Goal: Navigation & Orientation: Find specific page/section

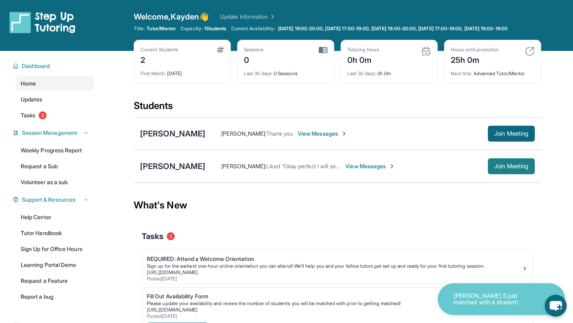
click at [495, 169] on span "Join Meeting" at bounding box center [511, 166] width 34 height 5
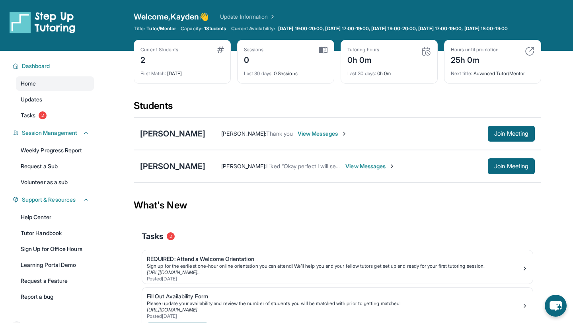
click at [347, 166] on div "[PERSON_NAME] : Liked “Okay perfect I will see you in an hour” View Messages Jo…" at bounding box center [369, 166] width 329 height 16
click at [347, 170] on span "View Messages" at bounding box center [370, 166] width 50 height 8
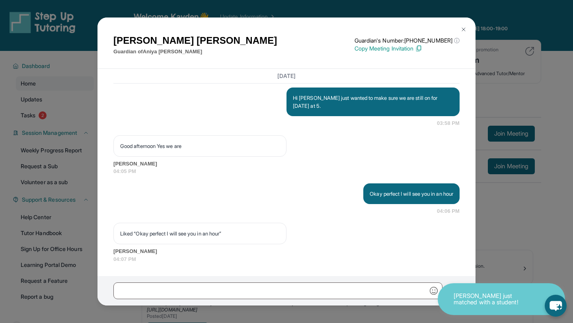
scroll to position [812, 0]
click at [461, 29] on img at bounding box center [463, 29] width 6 height 6
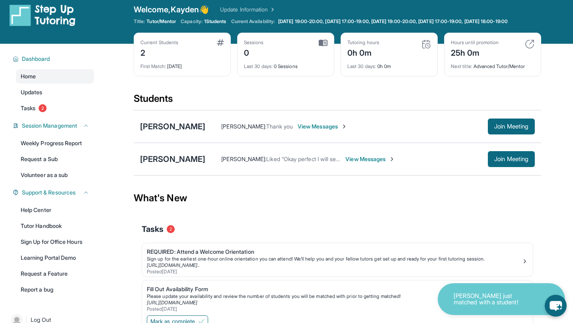
scroll to position [0, 0]
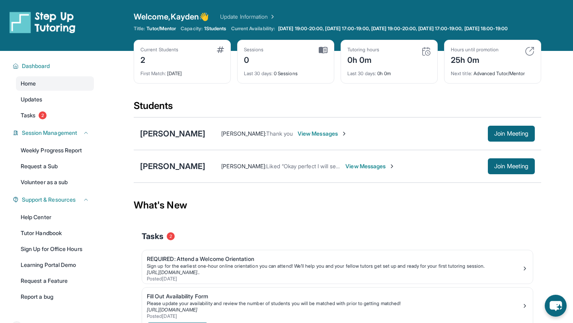
click at [270, 62] on div "Sessions 0" at bounding box center [285, 56] width 83 height 19
click at [289, 77] on div "Last 30 days : 0 Sessions" at bounding box center [285, 71] width 83 height 11
click at [322, 53] on img at bounding box center [322, 50] width 9 height 7
click at [322, 60] on div "Sessions 0" at bounding box center [285, 56] width 83 height 19
click at [40, 122] on link "Tasks 2" at bounding box center [55, 115] width 78 height 14
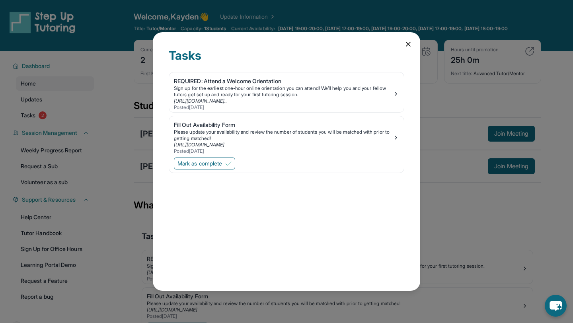
click at [60, 111] on div "Tasks REQUIRED: Attend a Welcome Orientation Sign up for the earliest one-hour …" at bounding box center [286, 161] width 573 height 323
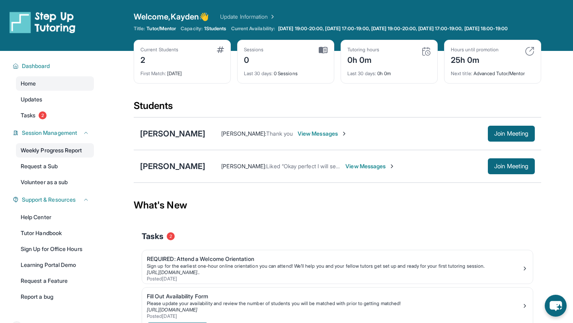
click at [76, 156] on link "Weekly Progress Report" at bounding box center [55, 150] width 78 height 14
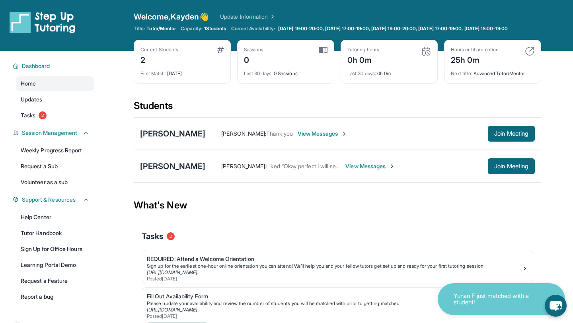
click at [247, 60] on div "0" at bounding box center [254, 59] width 20 height 13
click at [247, 72] on div "Last 30 days : 0 Sessions" at bounding box center [285, 71] width 83 height 11
click at [279, 83] on div "Sessions 0 Last 30 days : 0 Sessions" at bounding box center [285, 62] width 97 height 44
drag, startPoint x: 279, startPoint y: 88, endPoint x: 283, endPoint y: 80, distance: 9.2
click at [283, 80] on div "Sessions 0 Last 30 days : 0 Sessions" at bounding box center [285, 62] width 97 height 44
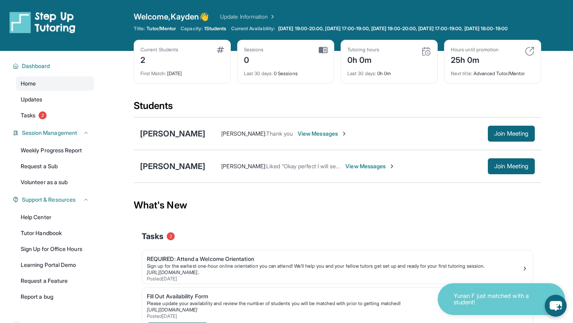
click at [330, 49] on div "Sessions 0 Last 30 days : 0 Sessions" at bounding box center [285, 62] width 97 height 44
click at [323, 52] on div "Sessions 0 Last 30 days : 0 Sessions" at bounding box center [285, 62] width 97 height 44
click at [321, 107] on div "Students" at bounding box center [337, 107] width 407 height 17
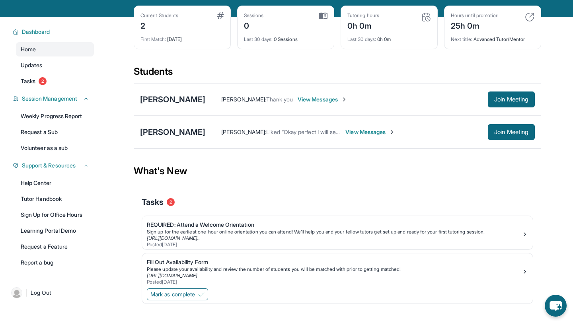
scroll to position [57, 0]
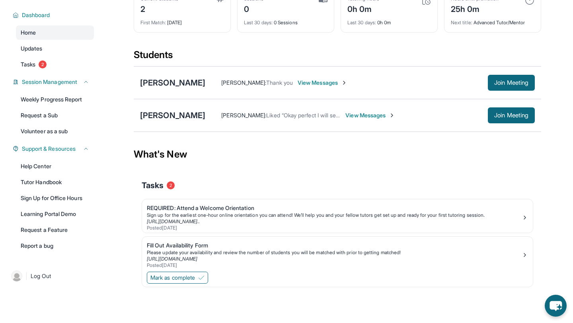
click at [166, 179] on div "Tasks 2" at bounding box center [337, 185] width 391 height 27
click at [180, 119] on div "[PERSON_NAME]" at bounding box center [172, 115] width 65 height 11
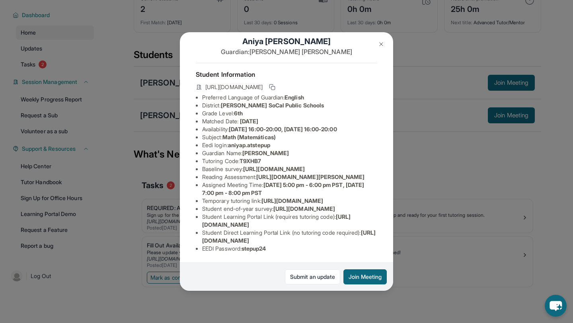
scroll to position [100, 0]
click at [421, 226] on div "[PERSON_NAME] Guardian: [PERSON_NAME] Student Information [URL][DOMAIN_NAME] Pr…" at bounding box center [286, 161] width 573 height 323
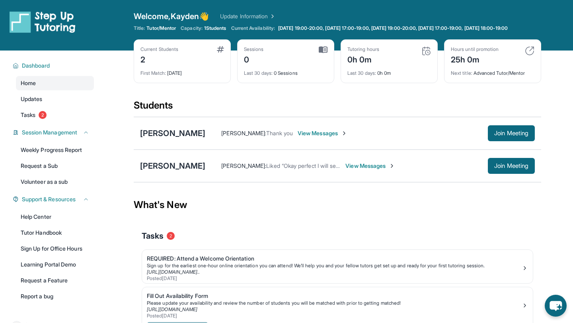
scroll to position [0, 0]
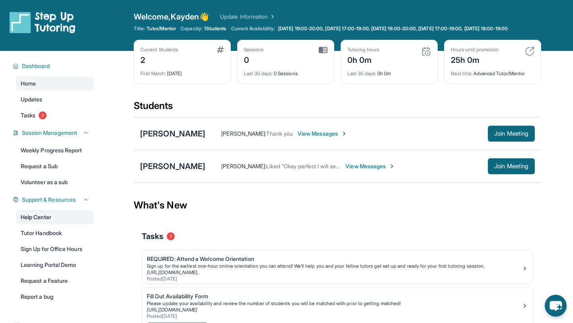
click at [47, 224] on link "Help Center" at bounding box center [55, 217] width 78 height 14
